Goal: Information Seeking & Learning: Learn about a topic

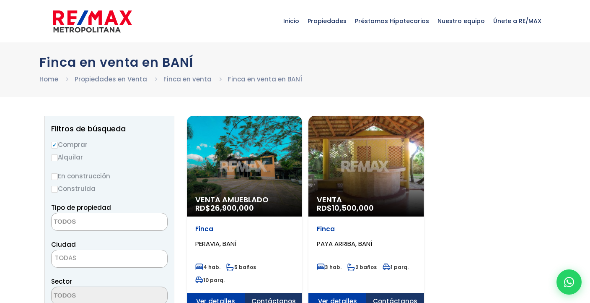
select select
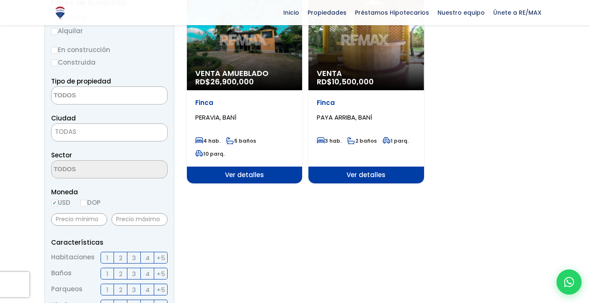
scroll to position [42, 0]
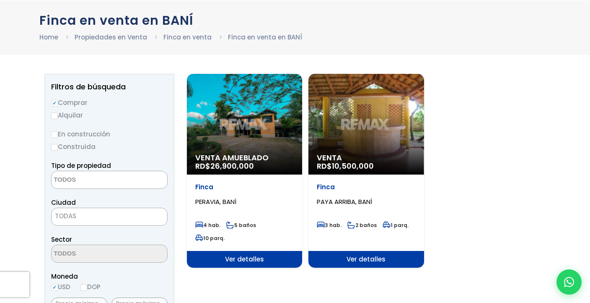
click at [363, 149] on div "Venta RD$ 10,500,000" at bounding box center [366, 124] width 115 height 101
click at [365, 255] on span "Ver detalles" at bounding box center [366, 259] width 115 height 17
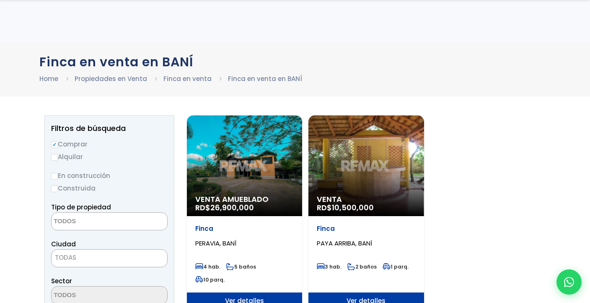
select select
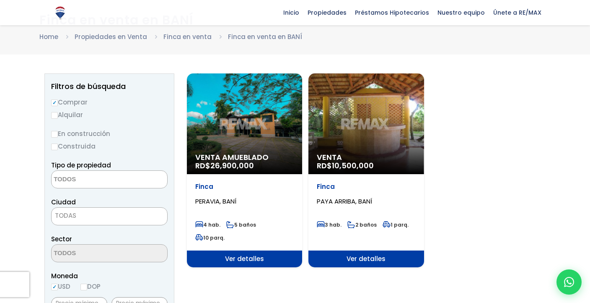
click at [263, 257] on span "Ver detalles" at bounding box center [244, 258] width 115 height 17
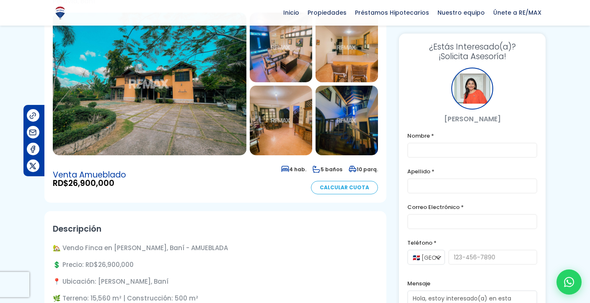
scroll to position [126, 0]
